Goal: Task Accomplishment & Management: Manage account settings

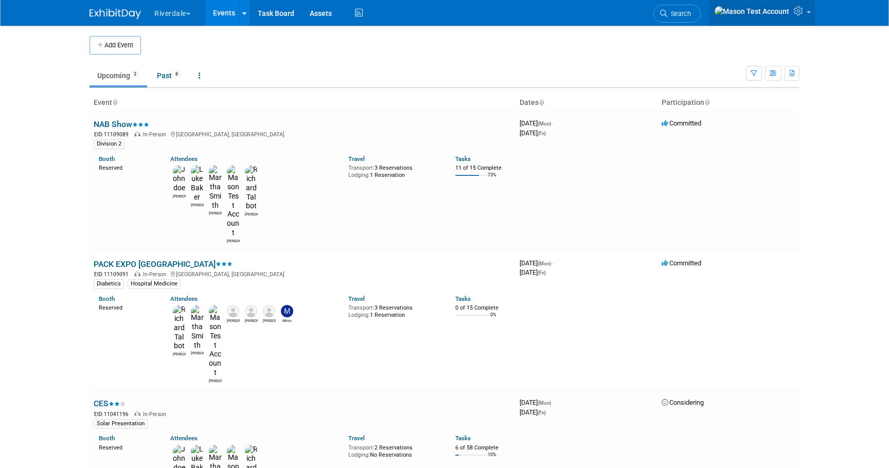
click at [805, 10] on icon at bounding box center [800, 10] width 12 height 9
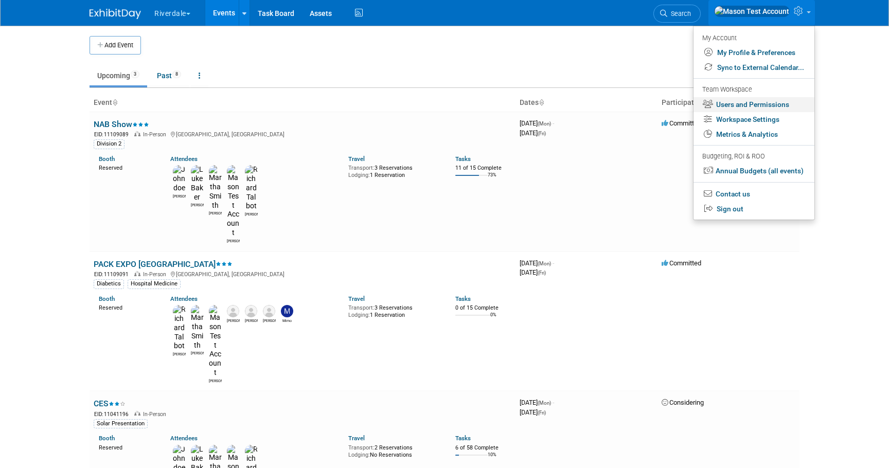
click at [740, 107] on link "Users and Permissions" at bounding box center [754, 104] width 121 height 15
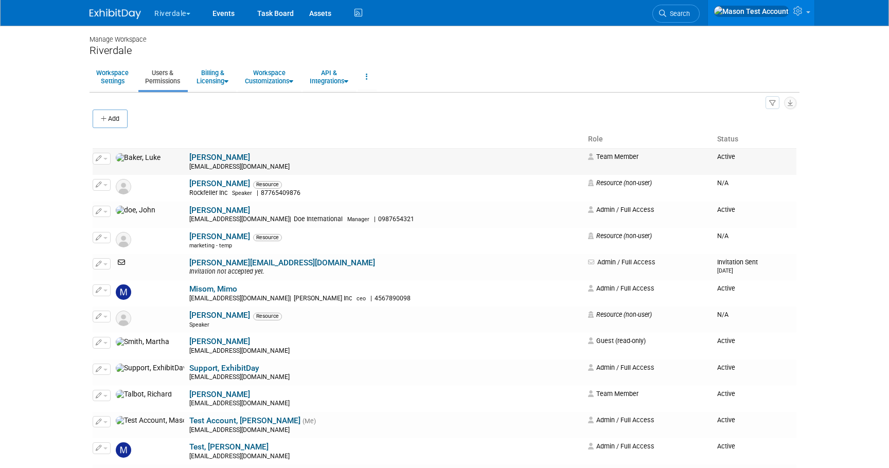
click at [102, 157] on button "button" at bounding box center [102, 158] width 18 height 11
click at [108, 157] on button "button" at bounding box center [102, 158] width 18 height 11
click at [266, 157] on td "Baker, Luke luckybaboon1@gmail.com" at bounding box center [385, 162] width 397 height 27
click at [189, 159] on link "Baker, Luke" at bounding box center [219, 157] width 61 height 9
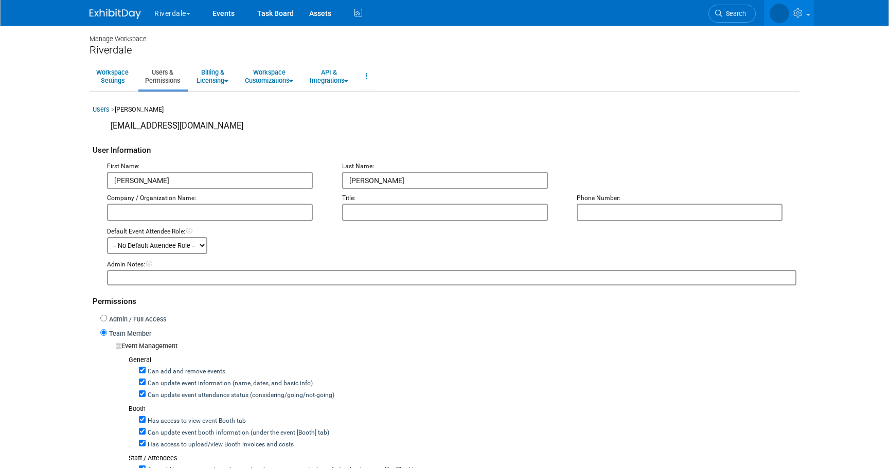
scroll to position [2, 0]
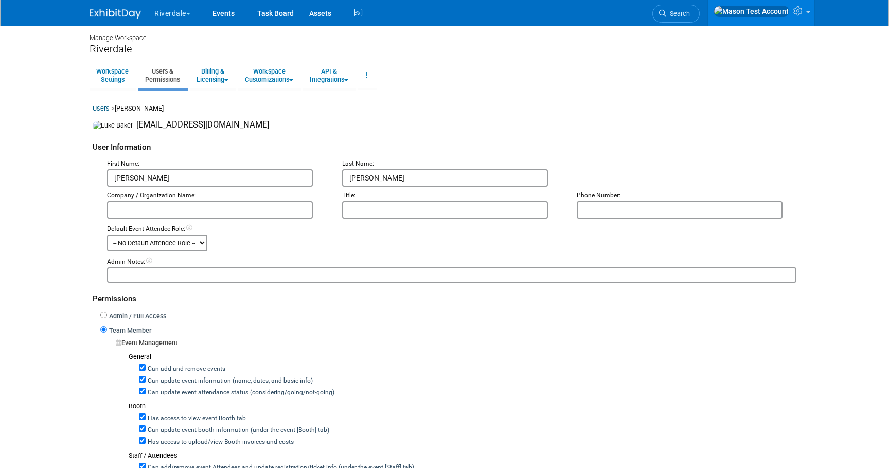
click at [420, 210] on input "text" at bounding box center [445, 209] width 206 height 17
click at [195, 244] on select "-- No Default Attendee Role -- Demonstrator Host Planner Presenter Sales Repres…" at bounding box center [157, 244] width 100 height 17
click at [107, 238] on select "-- No Default Attendee Role -- Demonstrator Host Planner Presenter Sales Repres…" at bounding box center [157, 244] width 100 height 17
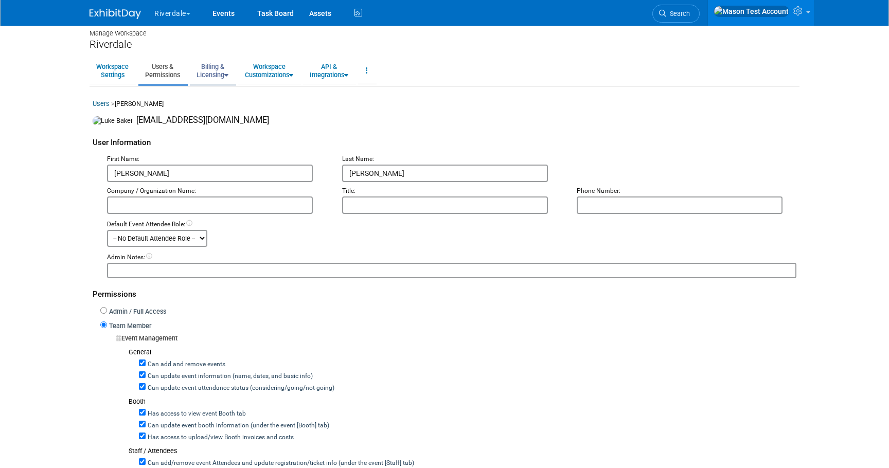
click at [225, 73] on link "Billing & Licensing" at bounding box center [212, 70] width 45 height 25
click at [228, 108] on link "Billing Information" at bounding box center [236, 109] width 93 height 15
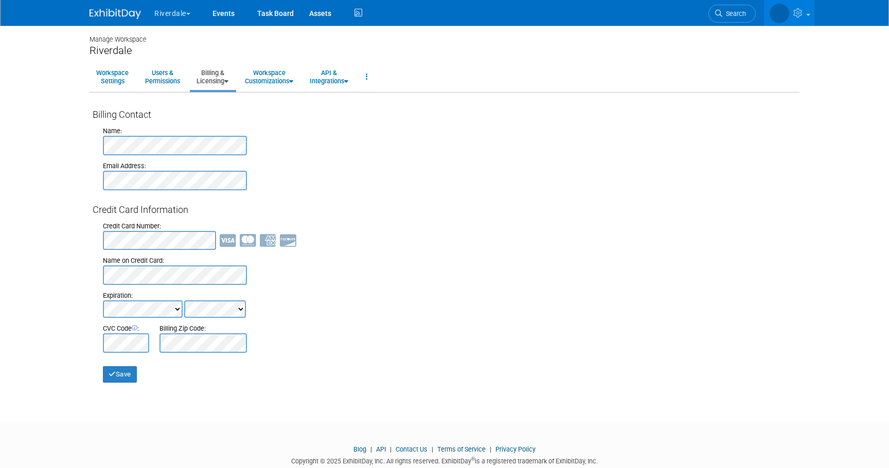
click at [218, 80] on link "Billing & Licensing" at bounding box center [212, 76] width 45 height 25
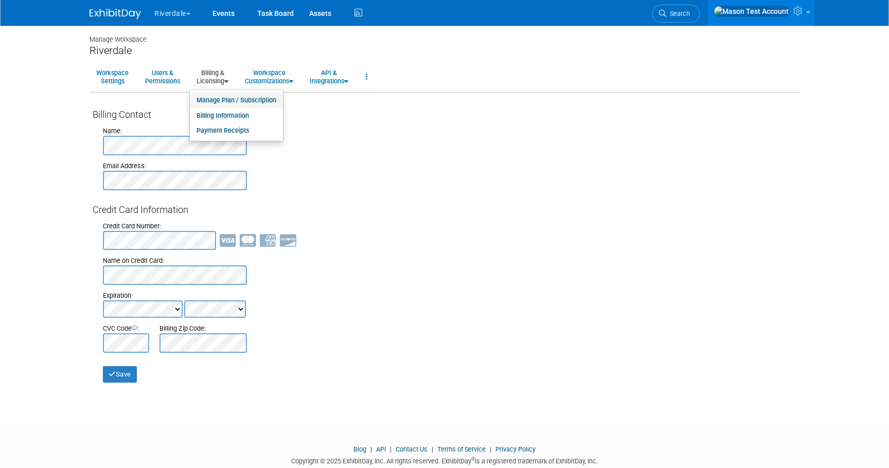
click at [218, 101] on link "Manage Plan / Subscription" at bounding box center [236, 100] width 93 height 15
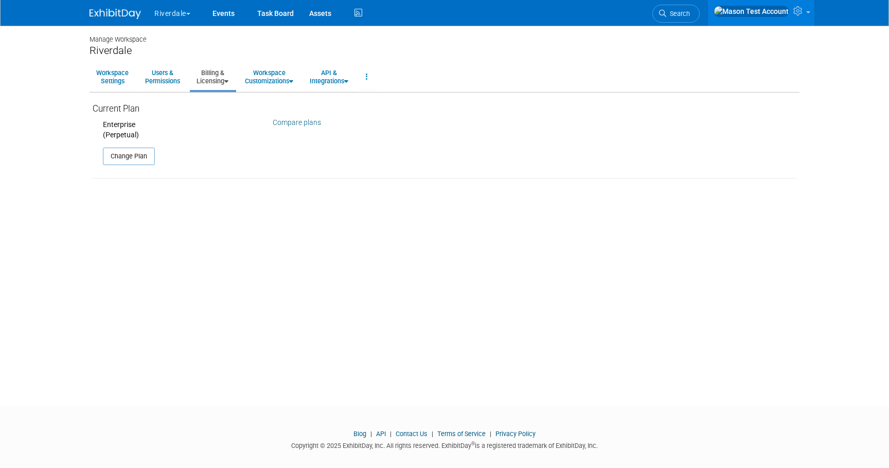
click at [215, 78] on link "Billing & Licensing" at bounding box center [212, 76] width 45 height 25
click at [219, 128] on link "Payment Receipts" at bounding box center [236, 130] width 93 height 15
click at [207, 82] on link "Billing & Licensing" at bounding box center [212, 76] width 45 height 25
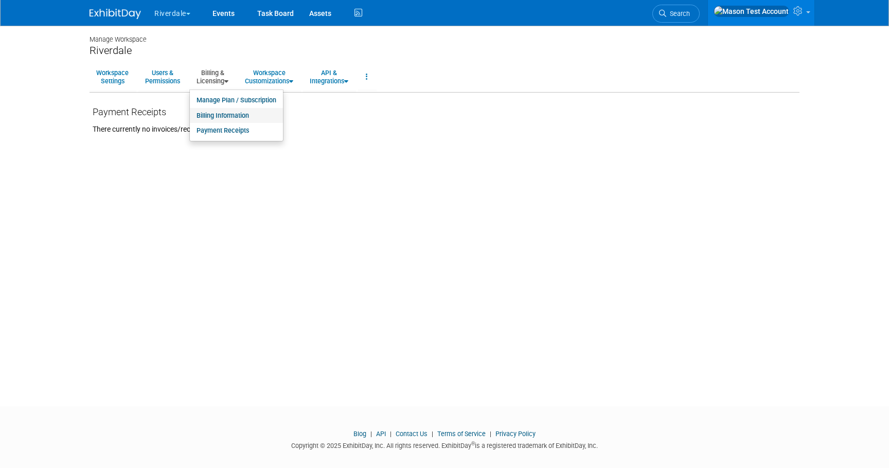
click at [208, 109] on link "Billing Information" at bounding box center [236, 115] width 93 height 15
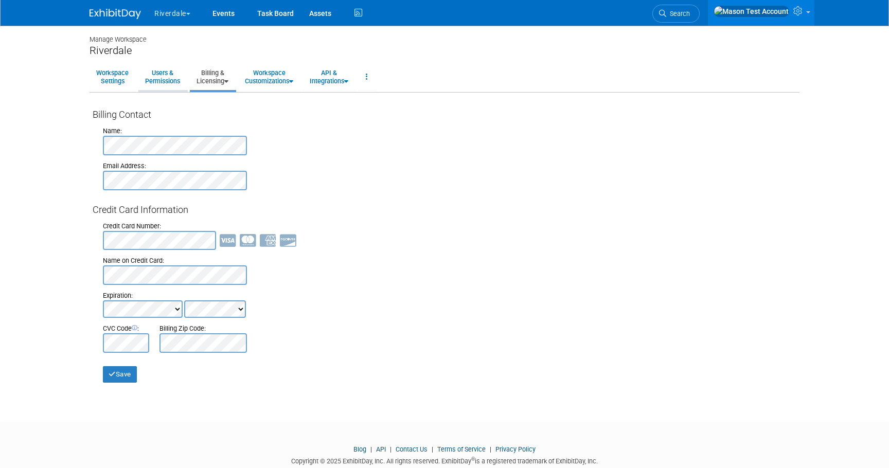
click at [158, 78] on link "Users & Permissions" at bounding box center [162, 76] width 48 height 25
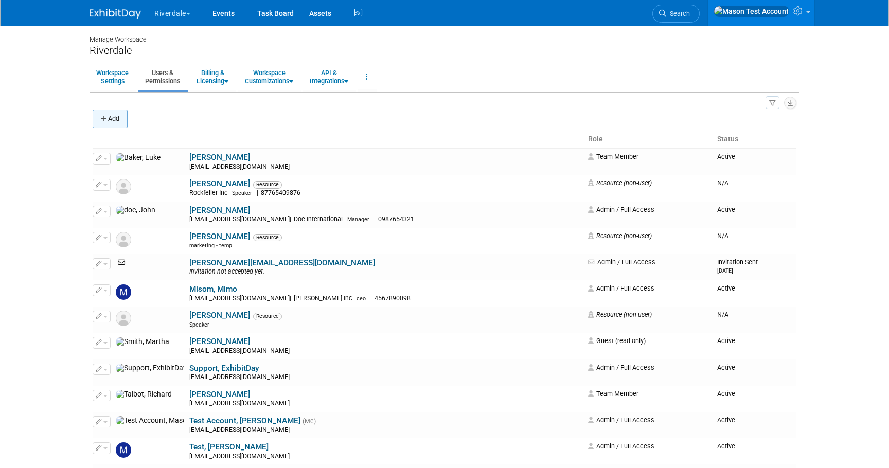
click at [111, 122] on button "Add" at bounding box center [110, 119] width 35 height 19
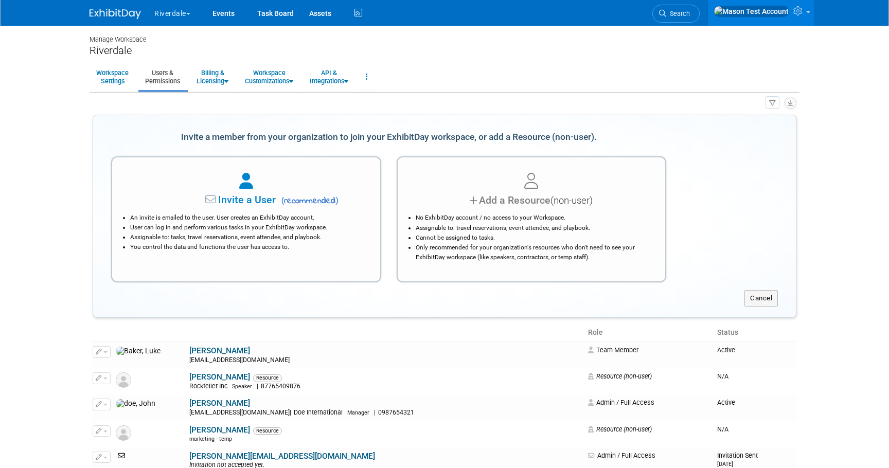
click at [249, 225] on li "User can log in and perform various tasks in your ExhibitDay workspace." at bounding box center [248, 228] width 237 height 10
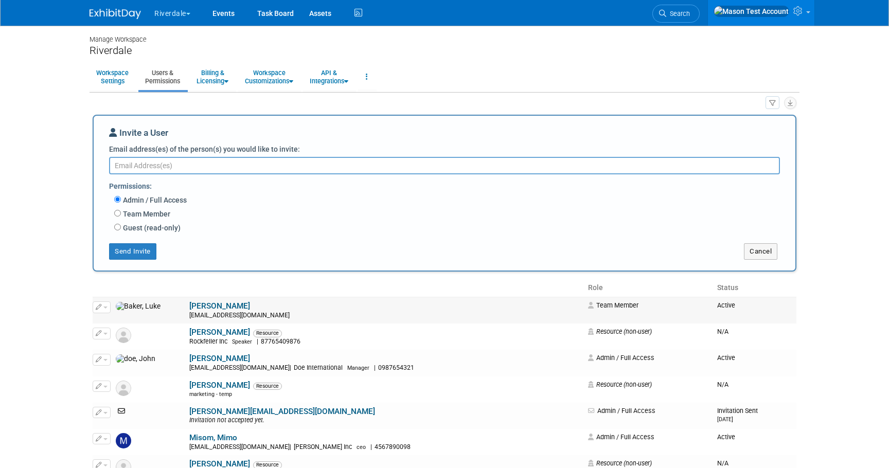
click at [189, 304] on link "[PERSON_NAME]" at bounding box center [219, 306] width 61 height 9
